Goal: Information Seeking & Learning: Check status

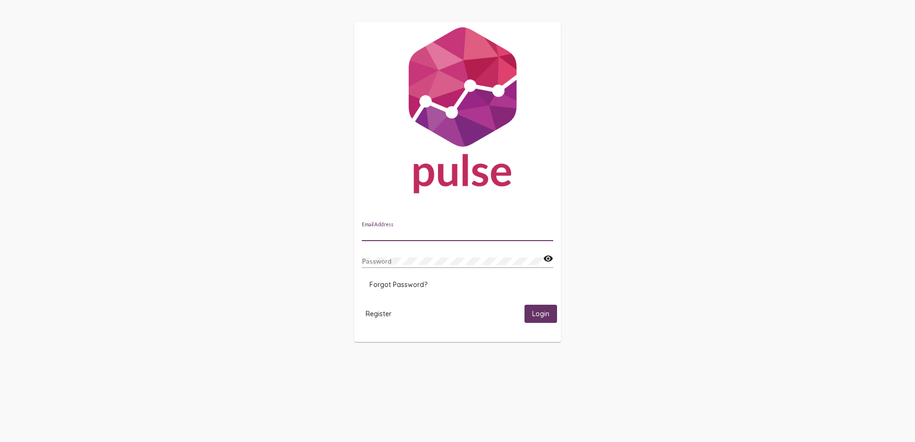
click at [467, 231] on input "Email Address" at bounding box center [457, 234] width 191 height 8
type input "[PERSON_NAME][EMAIL_ADDRESS][PERSON_NAME][DOMAIN_NAME]"
click at [420, 267] on div "Password" at bounding box center [452, 258] width 181 height 19
click at [548, 312] on span "Login" at bounding box center [540, 314] width 17 height 9
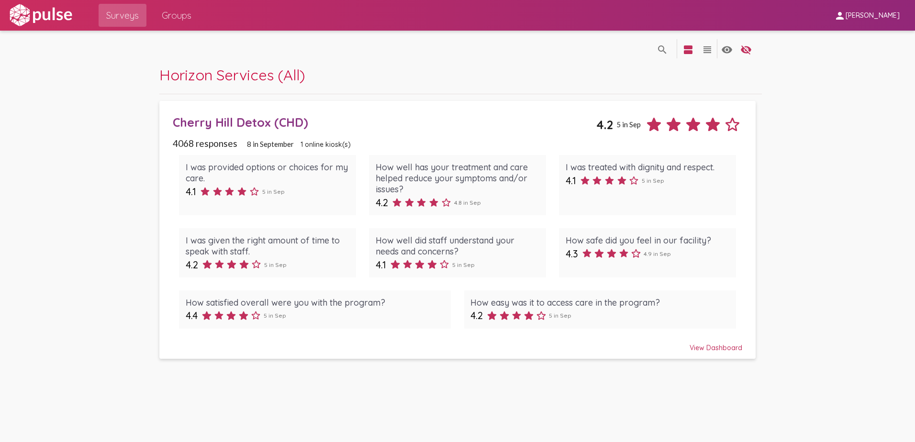
click at [635, 225] on div "I was provided options or choices for my care. 4.1 5 in Sep How well has your t…" at bounding box center [458, 242] width 570 height 186
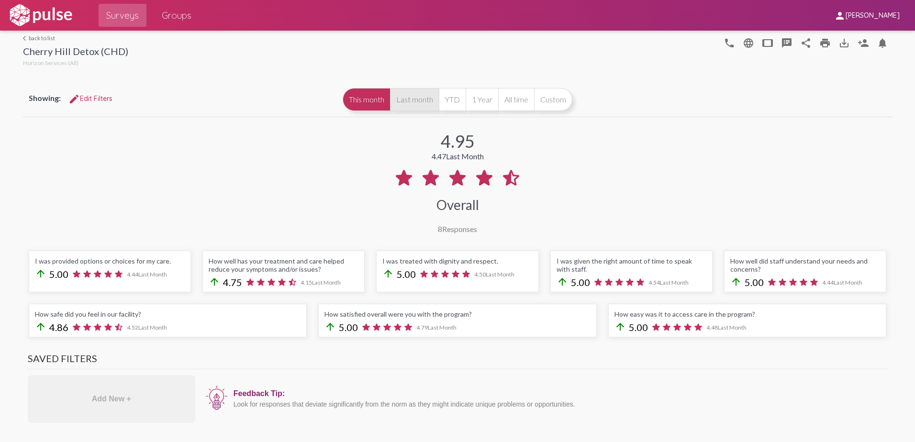
click at [413, 99] on button "Last month" at bounding box center [414, 99] width 49 height 23
click at [376, 96] on button "This month" at bounding box center [366, 99] width 47 height 23
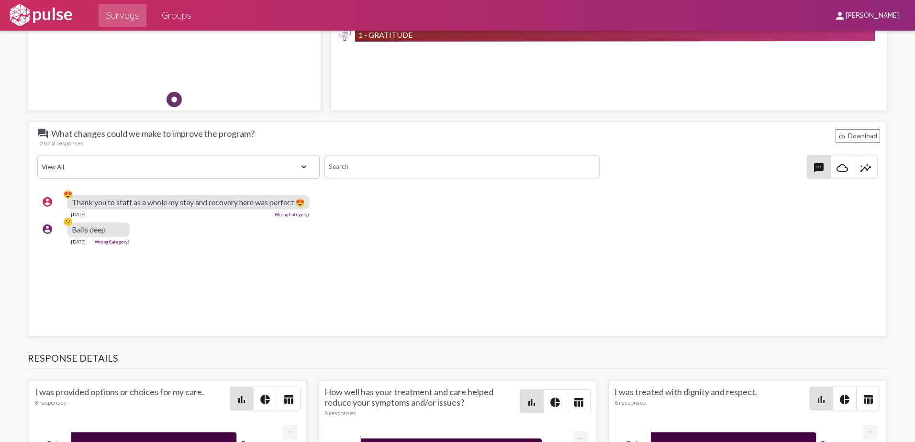
scroll to position [909, 0]
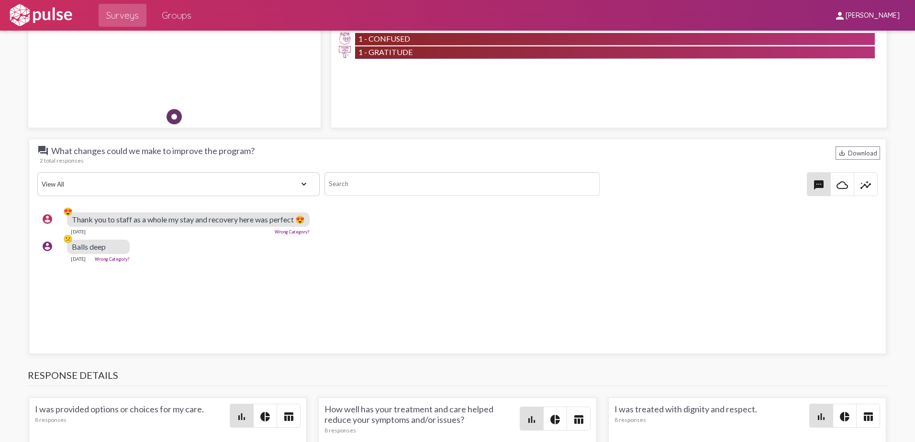
click at [302, 183] on select "View All Positive Neutral Negative Happy Meh Suggestions Angry Disgust Sadness …" at bounding box center [178, 184] width 283 height 24
click at [278, 185] on select "View All Positive Neutral Negative Happy Meh Suggestions Angry Disgust Sadness …" at bounding box center [178, 184] width 283 height 24
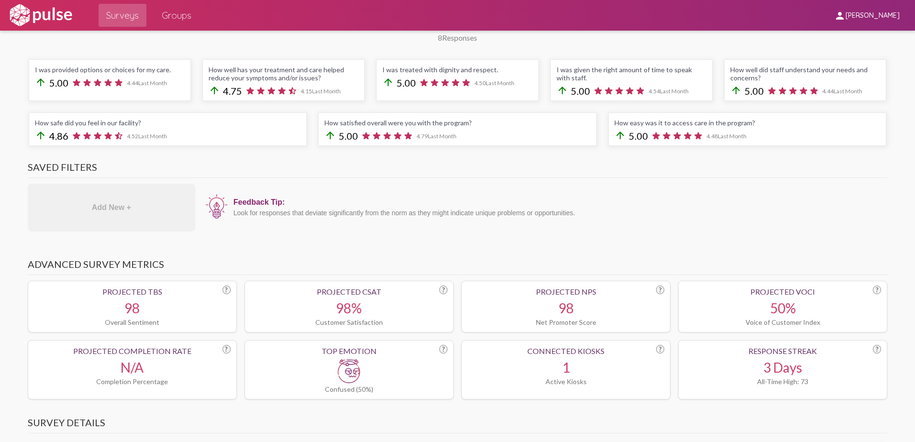
scroll to position [0, 0]
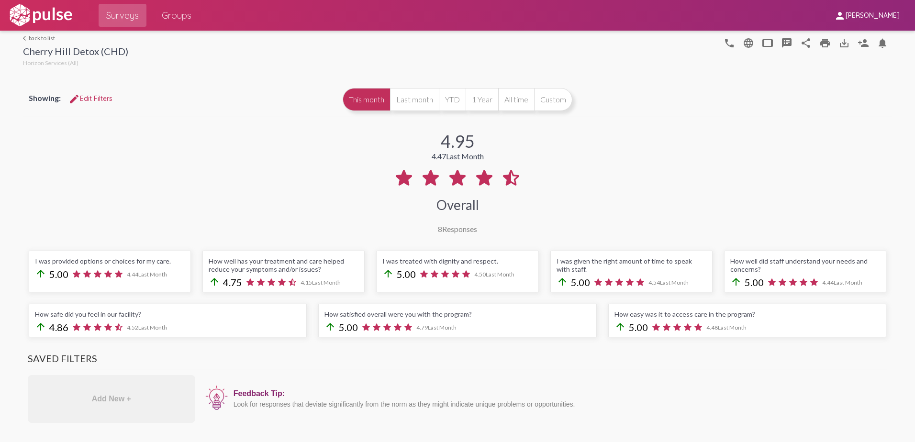
click at [364, 103] on button "This month" at bounding box center [366, 99] width 47 height 23
click at [410, 104] on button "Last month" at bounding box center [414, 99] width 49 height 23
click at [382, 97] on button "This month" at bounding box center [366, 99] width 47 height 23
